Goal: Task Accomplishment & Management: Manage account settings

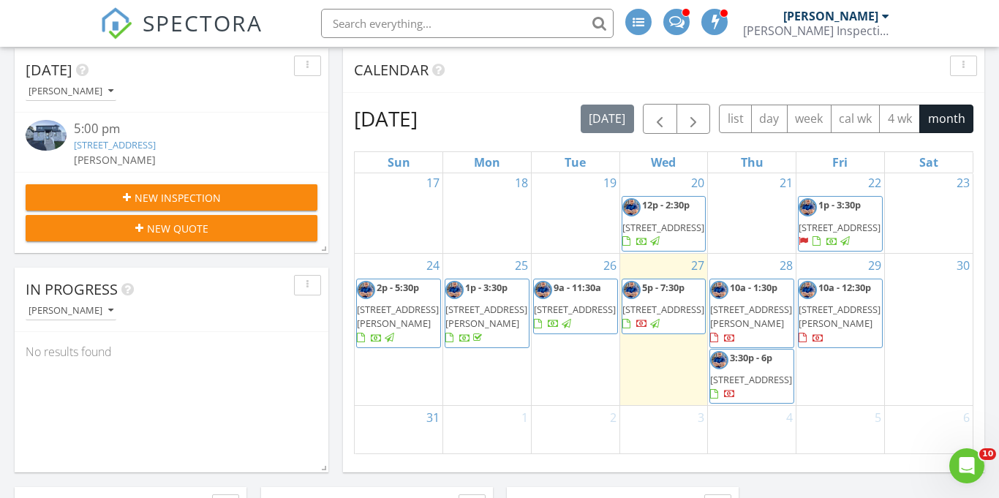
scroll to position [169, 0]
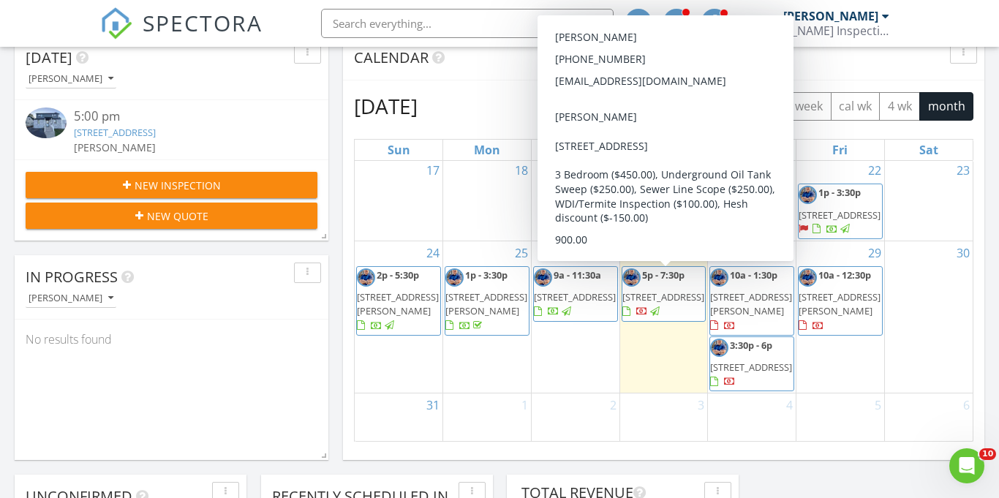
click at [662, 294] on span "[STREET_ADDRESS]" at bounding box center [663, 296] width 82 height 13
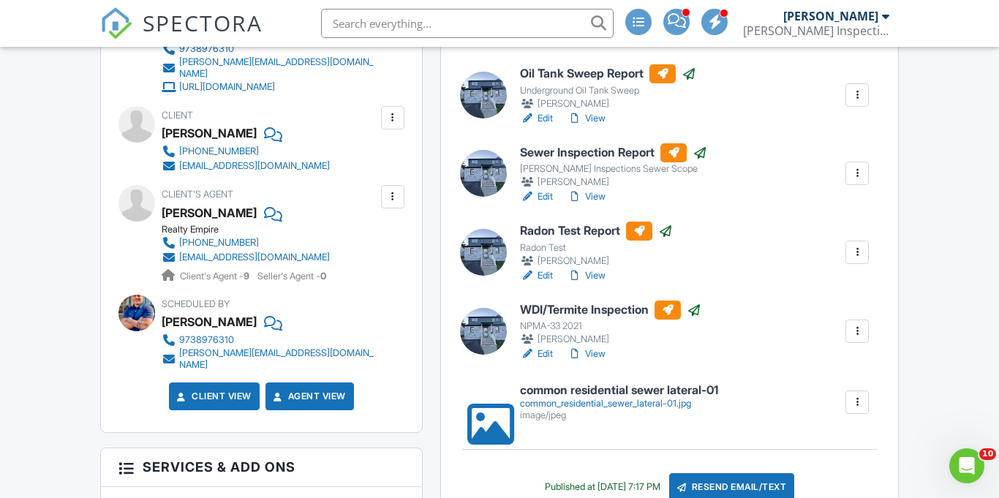
scroll to position [496, 0]
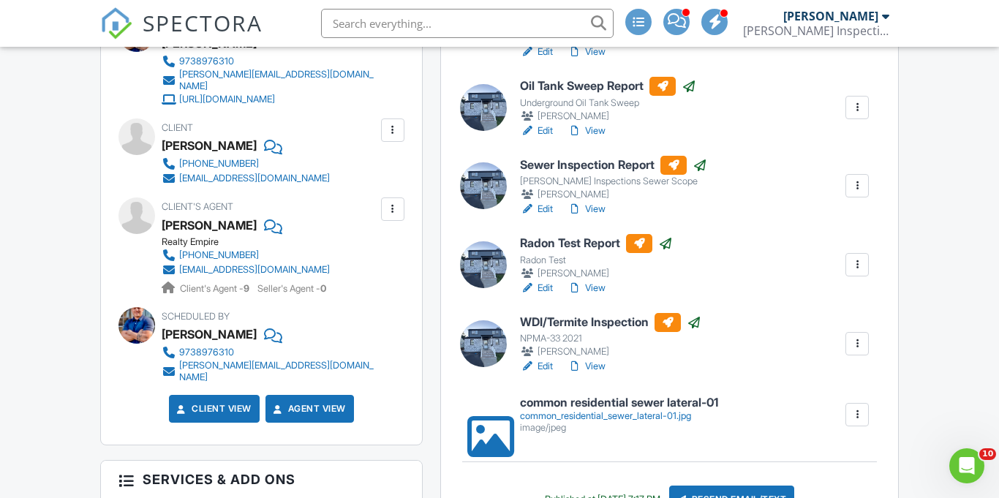
click at [550, 208] on link "Edit" at bounding box center [536, 209] width 33 height 15
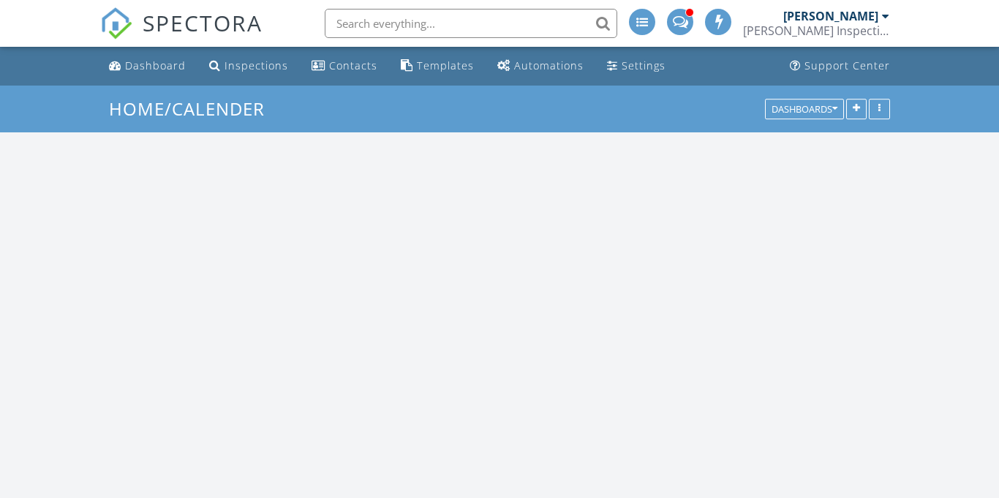
click at [685, 22] on span at bounding box center [680, 20] width 15 height 13
